Goal: Task Accomplishment & Management: Use online tool/utility

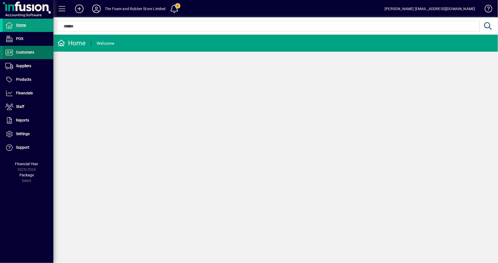
click at [29, 53] on span "Customers" at bounding box center [25, 52] width 18 height 4
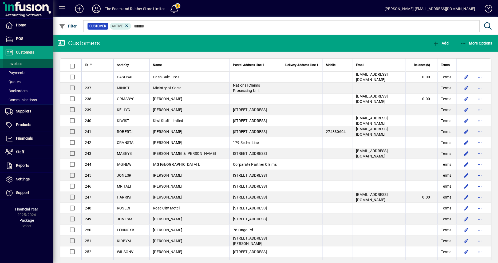
click at [23, 62] on span at bounding box center [28, 63] width 51 height 13
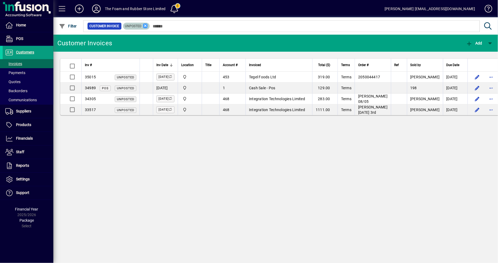
click at [146, 25] on icon at bounding box center [145, 25] width 5 height 5
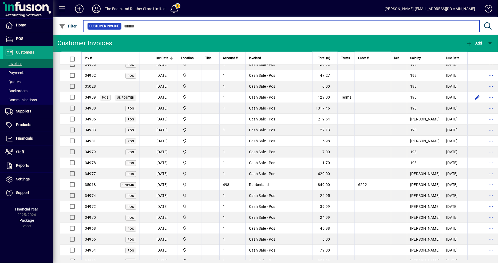
scroll to position [217, 0]
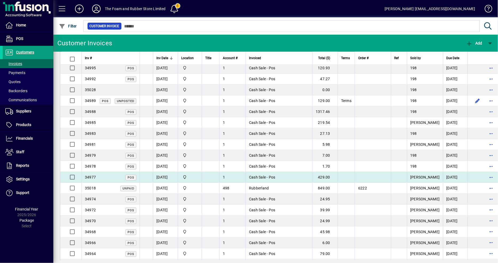
click at [354, 179] on td at bounding box center [345, 177] width 17 height 11
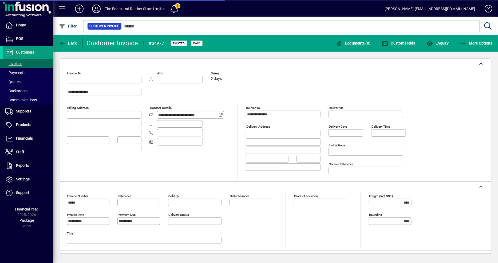
type input "**********"
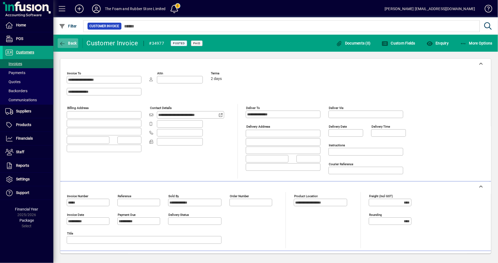
click at [62, 46] on span "button" at bounding box center [68, 43] width 21 height 13
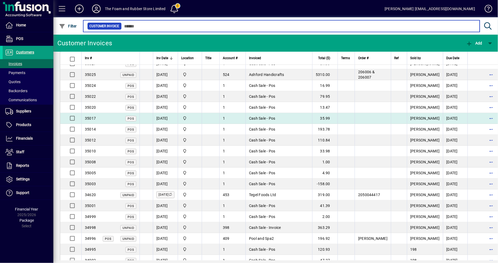
scroll to position [30, 0]
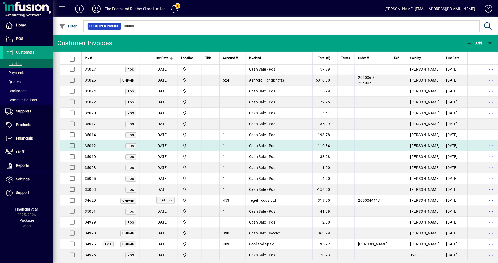
click at [370, 145] on td at bounding box center [372, 146] width 36 height 11
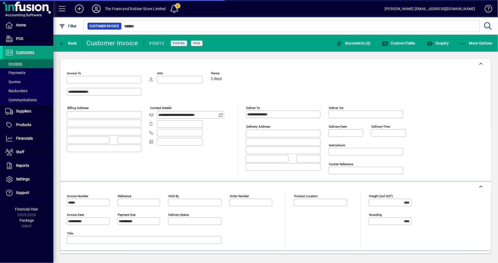
type input "**********"
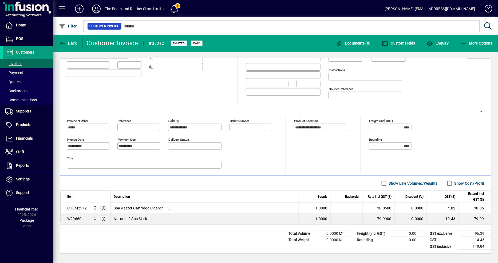
scroll to position [78, 0]
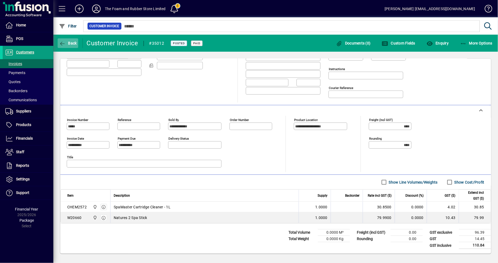
click at [62, 44] on icon "button" at bounding box center [62, 43] width 7 height 5
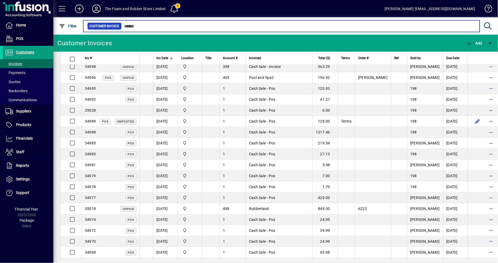
scroll to position [207, 0]
